Goal: Task Accomplishment & Management: Use online tool/utility

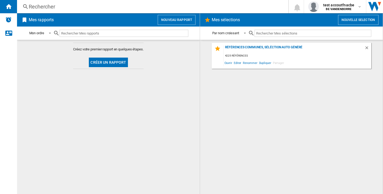
click at [364, 22] on button "Nouvelle selection" at bounding box center [358, 20] width 40 height 10
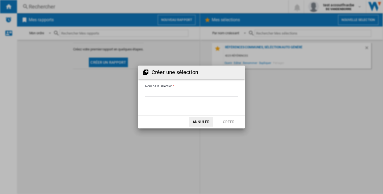
click at [185, 95] on input "Nom de la sélection" at bounding box center [191, 93] width 93 height 8
type input "***"
click at [232, 119] on button "Créer" at bounding box center [228, 122] width 23 height 10
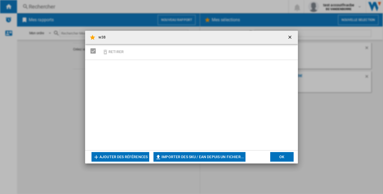
click at [200, 158] on button "Importer des SKU / EAN depuis un fichier..." at bounding box center [199, 157] width 92 height 10
type input "**********"
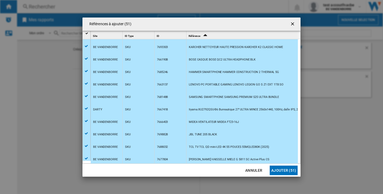
scroll to position [513, 0]
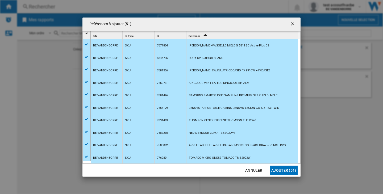
click at [279, 172] on button "Ajouter (51)" at bounding box center [284, 171] width 28 height 10
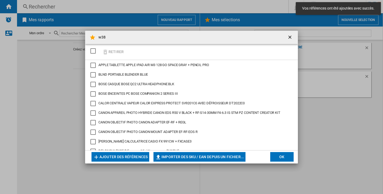
click at [285, 158] on button "OK" at bounding box center [281, 157] width 23 height 10
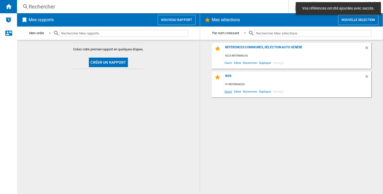
click at [229, 89] on span "Ouvrir" at bounding box center [228, 91] width 9 height 7
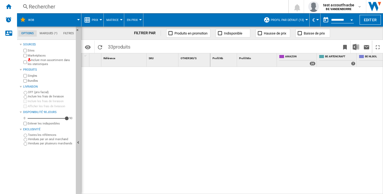
click at [283, 20] on span "Profil par défaut (13)" at bounding box center [287, 19] width 33 height 3
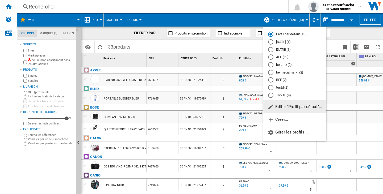
click at [291, 59] on md-radio-button "ALL (19)" at bounding box center [294, 57] width 53 height 5
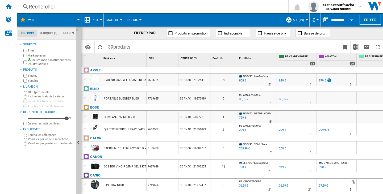
click at [302, 19] on button "ALL (19)" at bounding box center [300, 19] width 14 height 13
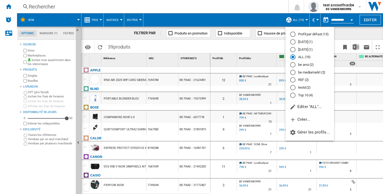
click at [316, 36] on md-radio-button "Profil par défaut (13)" at bounding box center [309, 34] width 39 height 5
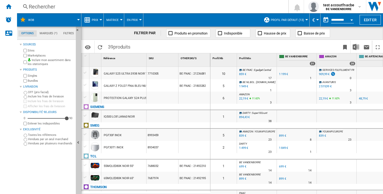
scroll to position [501, 0]
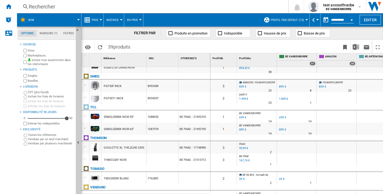
click at [211, 44] on span at bounding box center [184, 47] width 103 height 12
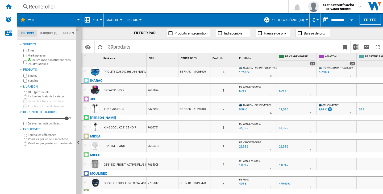
scroll to position [0, 0]
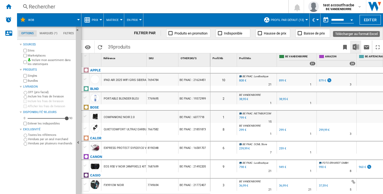
click at [354, 48] on img "Télécharger au format Excel" at bounding box center [356, 47] width 6 height 6
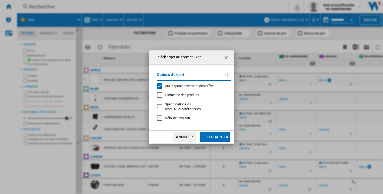
click at [198, 87] on span "URL et positionnement des offres" at bounding box center [190, 86] width 50 height 4
click at [228, 134] on button "Télécharger" at bounding box center [215, 137] width 30 height 10
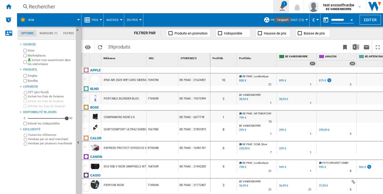
click at [285, 6] on div "1" at bounding box center [284, 3] width 5 height 5
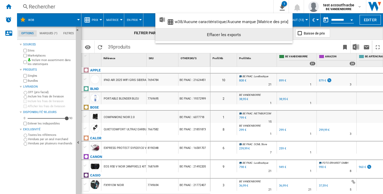
click at [278, 35] on div "Effacer les exports" at bounding box center [224, 35] width 129 height 10
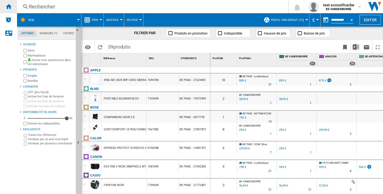
click at [13, 8] on div "Accueil" at bounding box center [8, 6] width 17 height 13
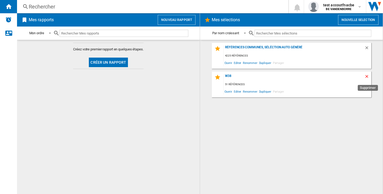
click at [367, 75] on ng-md-icon "Supprimer" at bounding box center [367, 77] width 6 height 6
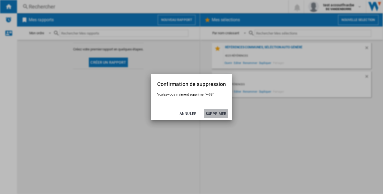
click at [212, 113] on button "Supprimer" at bounding box center [216, 114] width 24 height 10
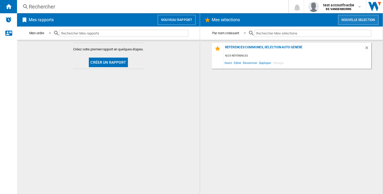
click at [348, 23] on button "Nouvelle selection" at bounding box center [358, 20] width 40 height 10
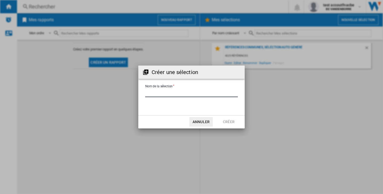
click at [172, 92] on input "Nom de la sélection" at bounding box center [191, 93] width 93 height 8
type input "***"
click at [235, 121] on button "Créer" at bounding box center [228, 122] width 23 height 10
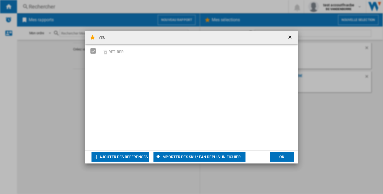
click at [210, 160] on button "Importer des SKU / EAN depuis un fichier..." at bounding box center [199, 157] width 92 height 10
type input "**********"
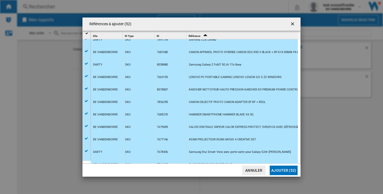
scroll to position [266, 0]
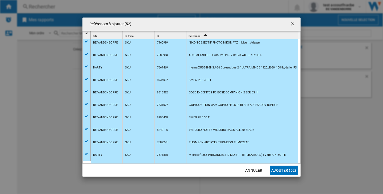
click at [280, 165] on md-dialog-actions "Annuler Ajouter (52)" at bounding box center [191, 170] width 218 height 13
click at [282, 169] on button "Ajouter (52)" at bounding box center [284, 171] width 28 height 10
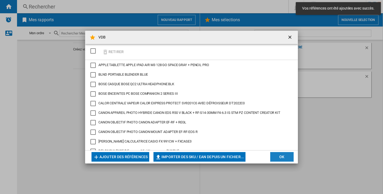
click at [283, 158] on button "OK" at bounding box center [281, 157] width 23 height 10
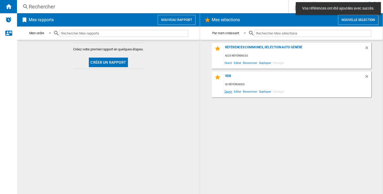
click at [228, 91] on span "Ouvrir" at bounding box center [228, 91] width 9 height 7
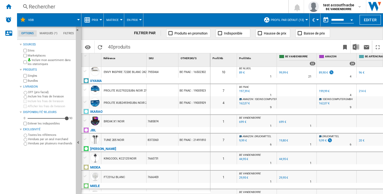
scroll to position [204, 0]
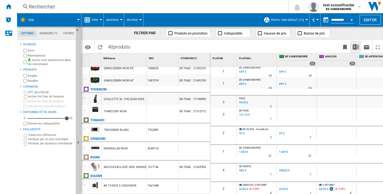
click at [354, 48] on img "Télécharger au format Excel" at bounding box center [356, 47] width 6 height 6
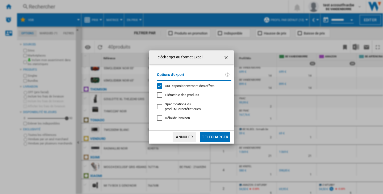
click at [178, 88] on span "URL et positionnement des offres" at bounding box center [190, 86] width 50 height 4
click at [208, 137] on button "Télécharger" at bounding box center [215, 137] width 30 height 10
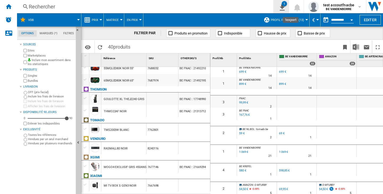
click at [283, 10] on ng-md-icon "1\a export" at bounding box center [281, 6] width 6 height 7
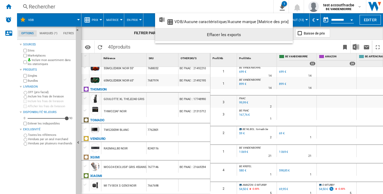
click at [260, 37] on div "Effacer les exports" at bounding box center [223, 35] width 129 height 10
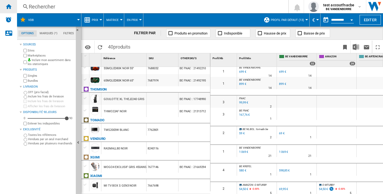
click at [10, 6] on ng-md-icon "Accueil" at bounding box center [8, 6] width 6 height 6
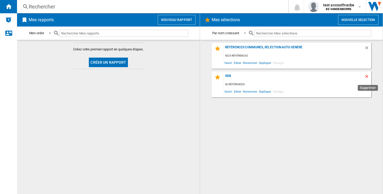
click at [366, 75] on ng-md-icon "Supprimer" at bounding box center [367, 77] width 6 height 6
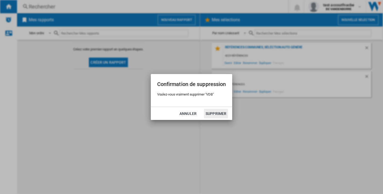
click at [215, 113] on button "Supprimer" at bounding box center [216, 114] width 24 height 10
